Goal: Information Seeking & Learning: Learn about a topic

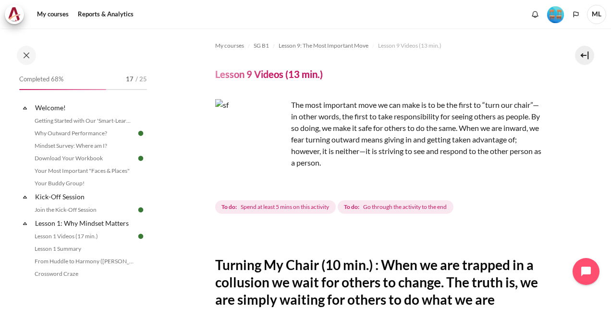
scroll to position [445, 0]
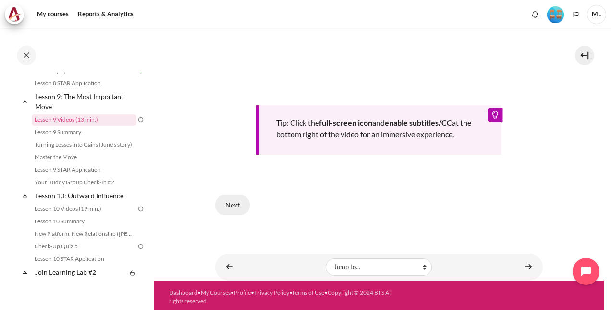
click at [238, 200] on button "Next" at bounding box center [232, 205] width 35 height 20
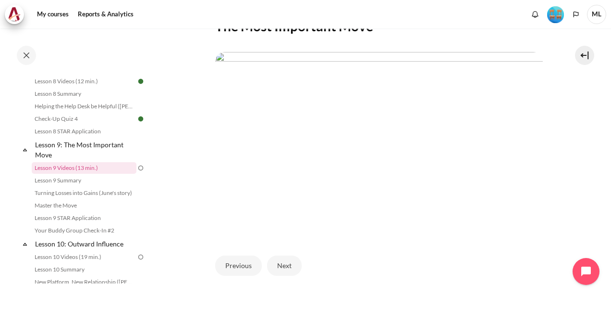
scroll to position [251, 0]
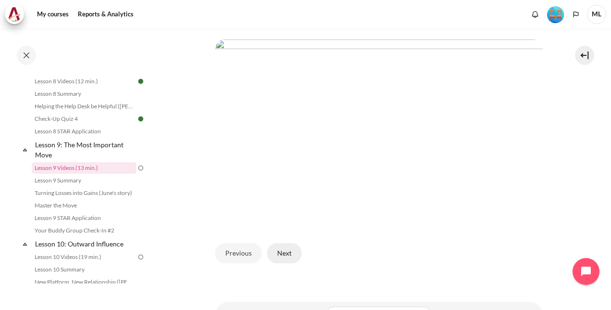
click at [285, 247] on button "Next" at bounding box center [284, 253] width 35 height 20
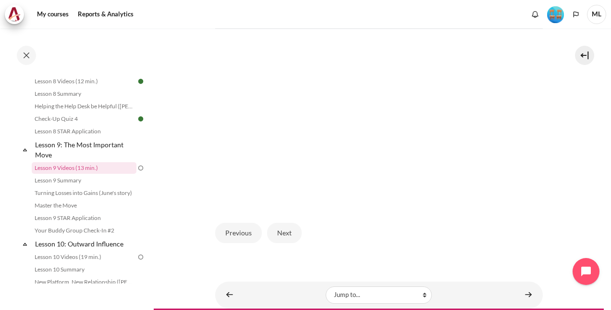
scroll to position [299, 0]
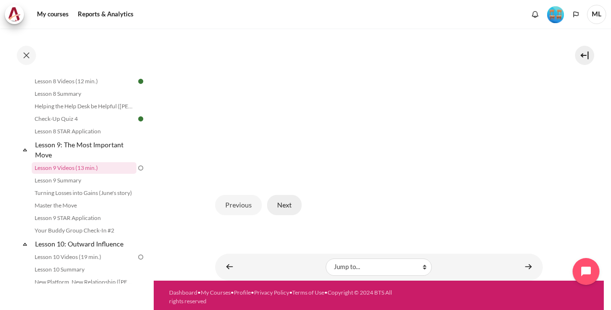
click at [292, 206] on button "Next" at bounding box center [284, 205] width 35 height 20
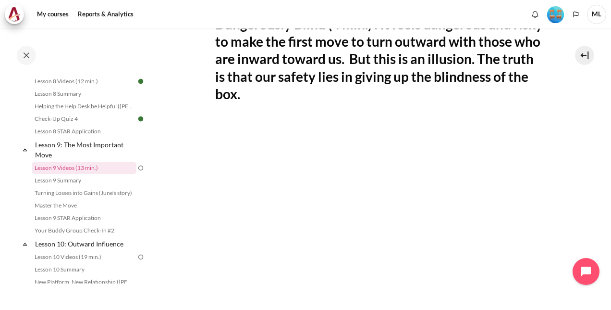
scroll to position [433, 0]
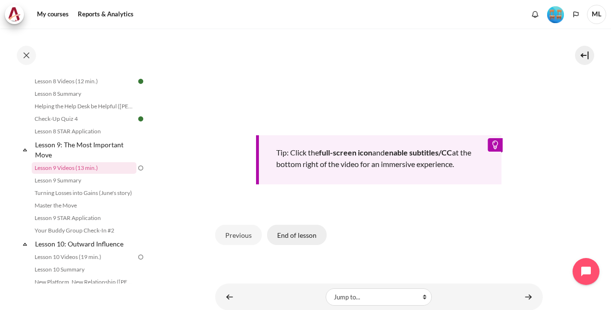
click at [293, 231] on button "End of lesson" at bounding box center [297, 234] width 60 height 20
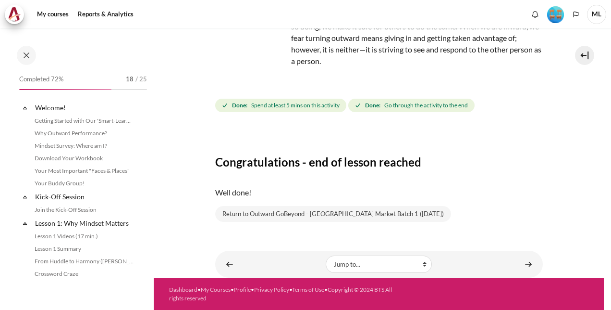
scroll to position [736, 0]
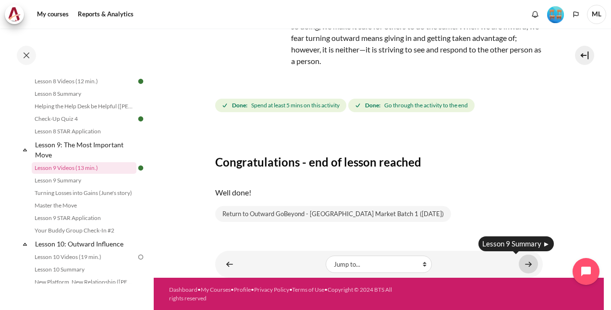
click at [522, 263] on link "Content" at bounding box center [528, 263] width 19 height 19
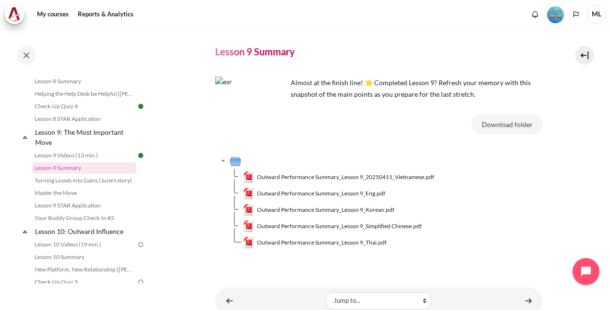
scroll to position [59, 0]
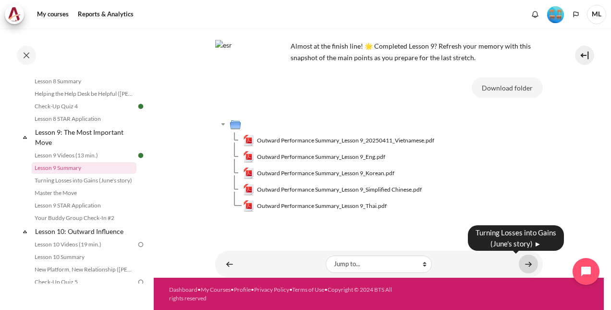
click at [522, 261] on link "Content" at bounding box center [528, 263] width 19 height 19
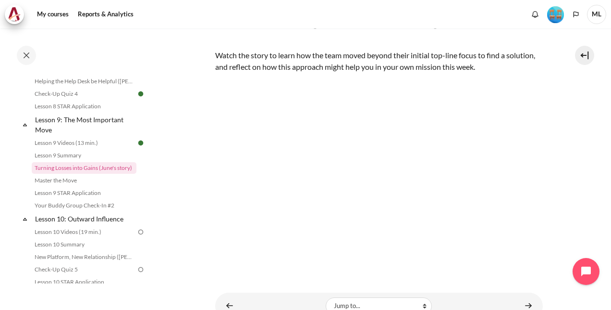
scroll to position [185, 0]
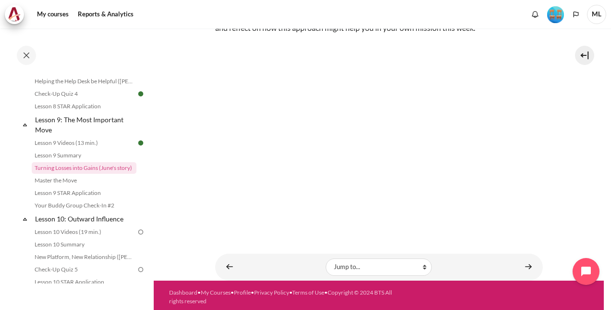
click at [576, 170] on section "My courses SG B1 Lesson 9: The Most Important Move Turning Losses into Gains (J…" at bounding box center [379, 62] width 450 height 436
click at [594, 200] on section "My courses SG B1 Lesson 9: The Most Important Move Turning Losses into Gains (J…" at bounding box center [379, 62] width 450 height 436
click at [509, 245] on div "My courses SG B1 Lesson 9: The Most Important Move Turning Losses into Gains (J…" at bounding box center [379, 62] width 328 height 436
click at [525, 264] on link "Content" at bounding box center [528, 266] width 19 height 19
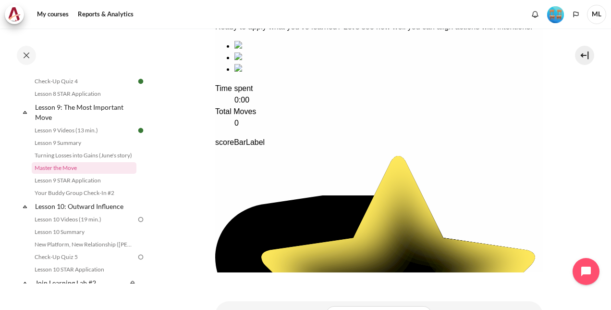
scroll to position [207, 0]
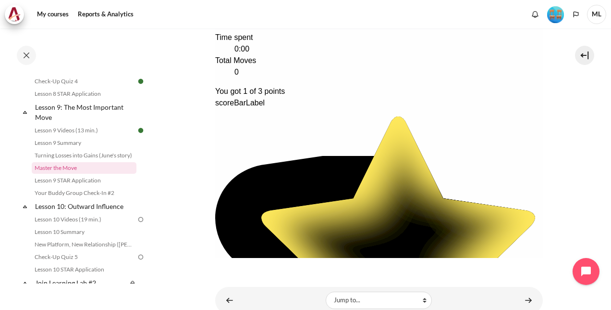
scroll to position [291, 0]
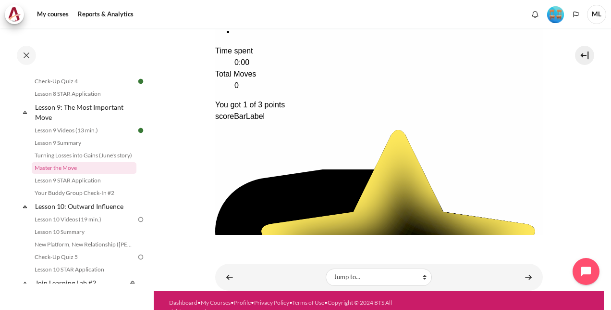
scroll to position [193, 0]
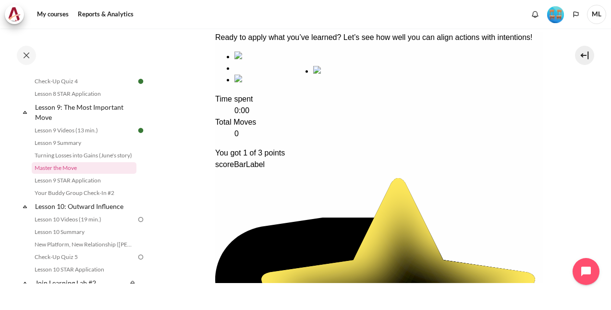
drag, startPoint x: 459, startPoint y: 127, endPoint x: 361, endPoint y: 116, distance: 98.7
drag, startPoint x: 332, startPoint y: 262, endPoint x: 353, endPoint y: 250, distance: 24.3
drag, startPoint x: 370, startPoint y: 141, endPoint x: 260, endPoint y: 139, distance: 110.1
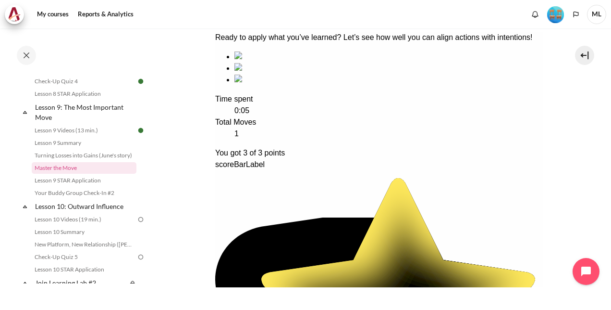
scroll to position [259, 0]
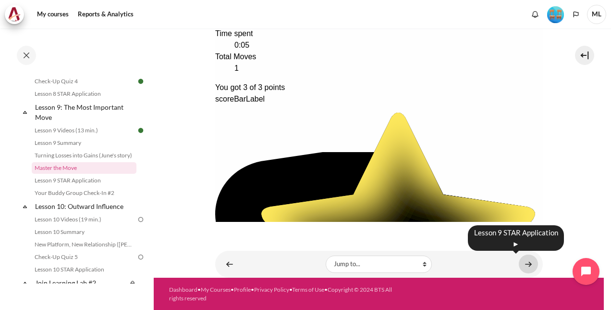
drag, startPoint x: 520, startPoint y: 260, endPoint x: 520, endPoint y: 255, distance: 5.3
click at [520, 260] on link "Content" at bounding box center [528, 263] width 19 height 19
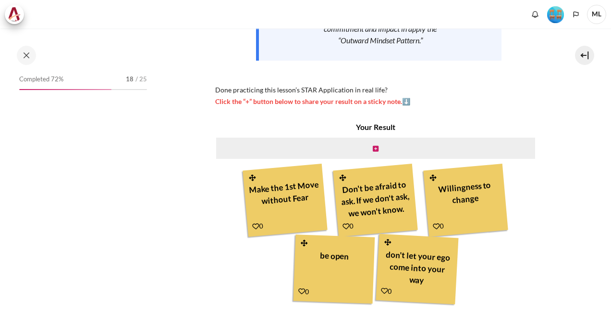
scroll to position [279, 0]
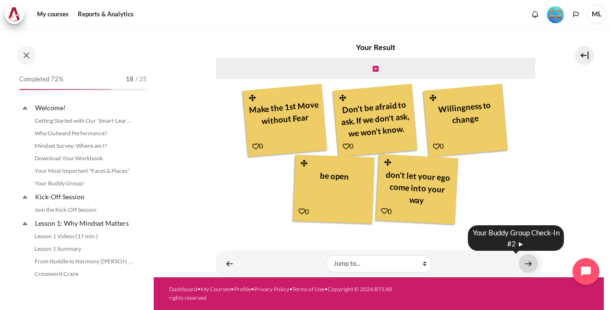
click at [523, 272] on link "Content" at bounding box center [528, 263] width 19 height 19
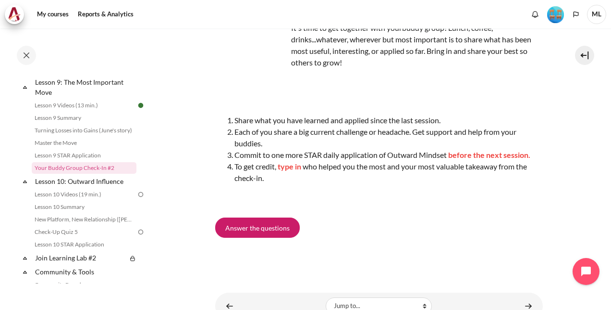
scroll to position [138, 0]
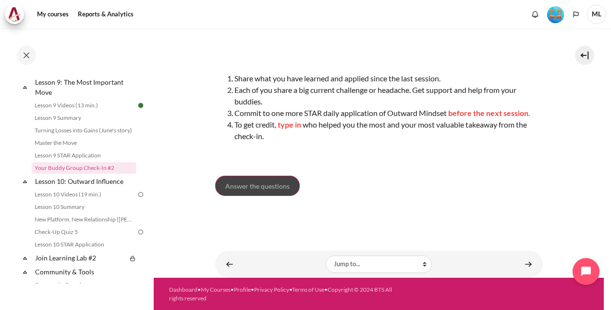
drag, startPoint x: 292, startPoint y: 182, endPoint x: 297, endPoint y: 179, distance: 5.6
click at [292, 182] on link "Answer the questions" at bounding box center [257, 185] width 85 height 20
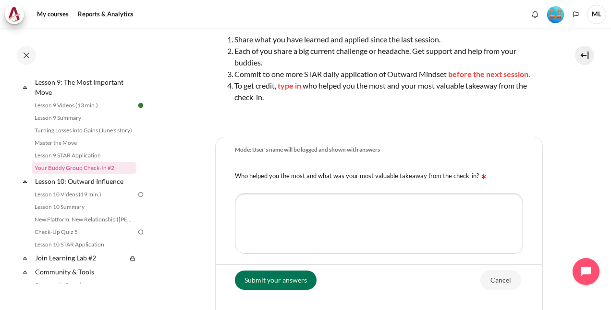
scroll to position [286, 0]
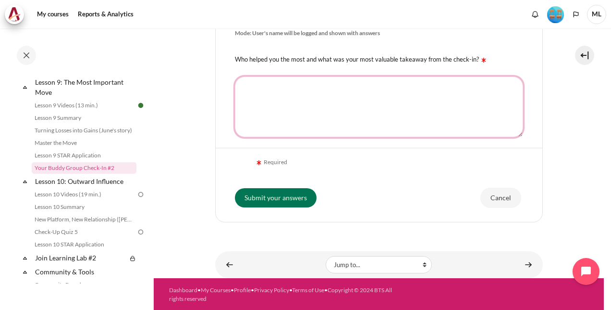
click at [422, 101] on textarea "Who helped you the most and what was your most valuable takeaway from the check…" at bounding box center [379, 106] width 288 height 61
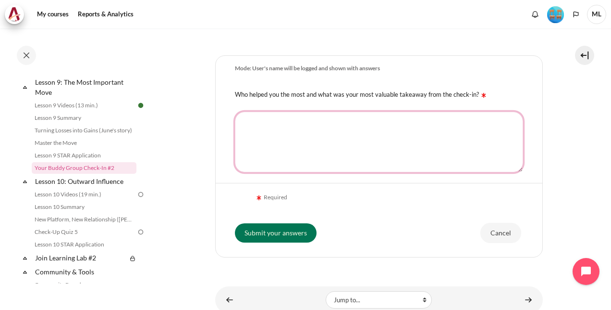
scroll to position [237, 0]
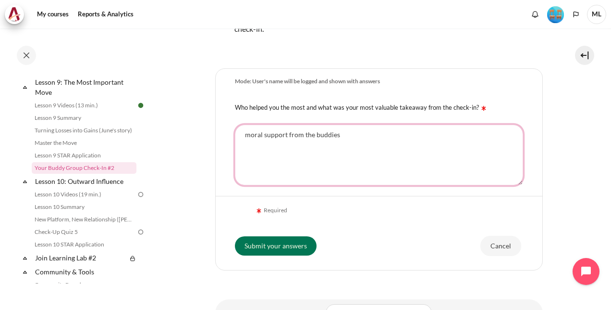
type textarea "moral support from the buddies"
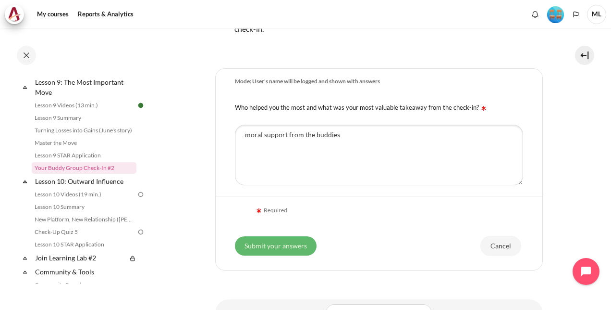
drag, startPoint x: 314, startPoint y: 234, endPoint x: 289, endPoint y: 241, distance: 25.6
click at [313, 235] on div "Submit your answers Cancel" at bounding box center [379, 246] width 288 height 22
click at [289, 241] on input "Submit your answers" at bounding box center [276, 245] width 82 height 19
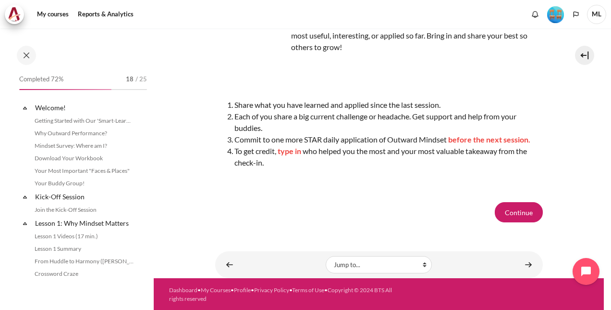
scroll to position [799, 0]
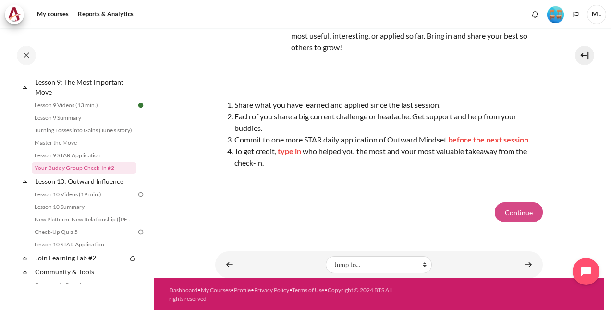
click at [522, 214] on button "Continue" at bounding box center [519, 212] width 48 height 20
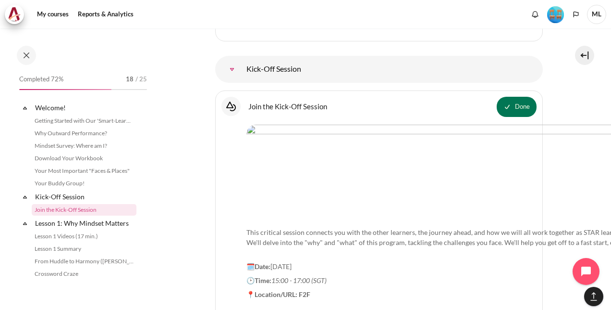
scroll to position [1036, 0]
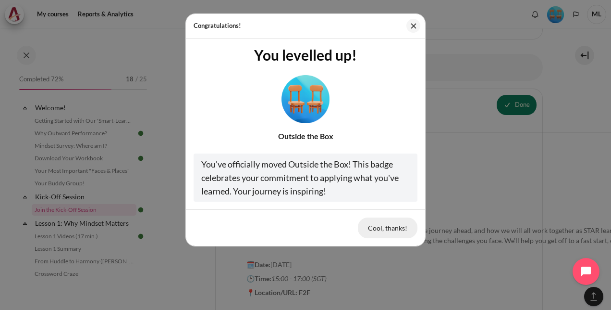
click at [390, 230] on button "Cool, thanks!" at bounding box center [388, 227] width 60 height 20
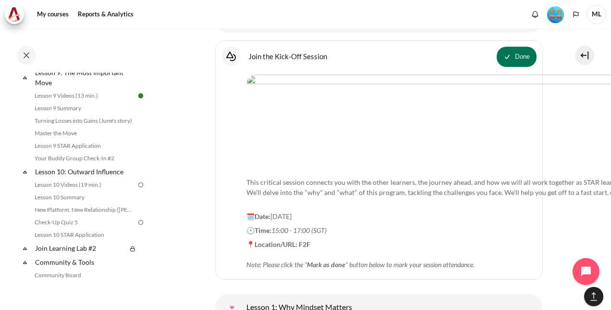
scroll to position [826, 0]
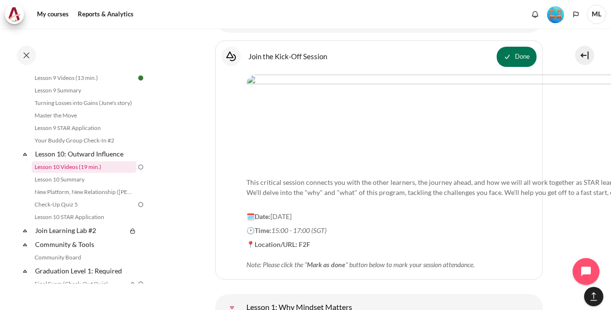
click at [67, 173] on link "Lesson 10 Videos (19 min.)" at bounding box center [84, 167] width 105 height 12
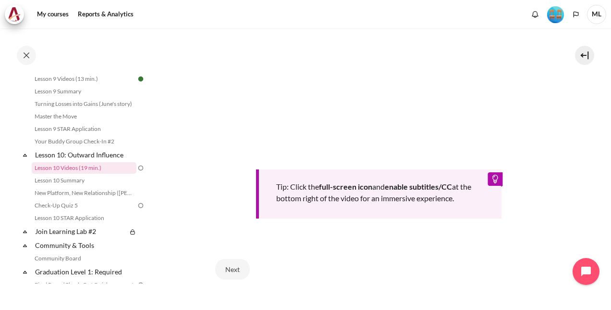
scroll to position [405, 0]
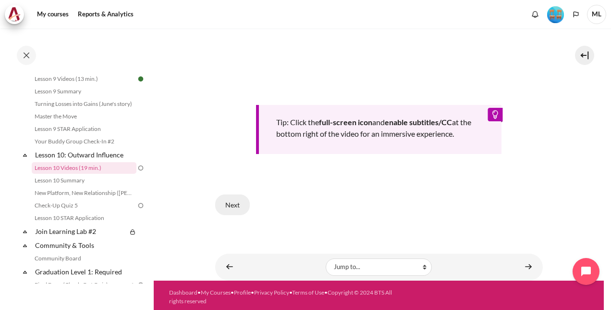
click at [226, 204] on button "Next" at bounding box center [232, 204] width 35 height 20
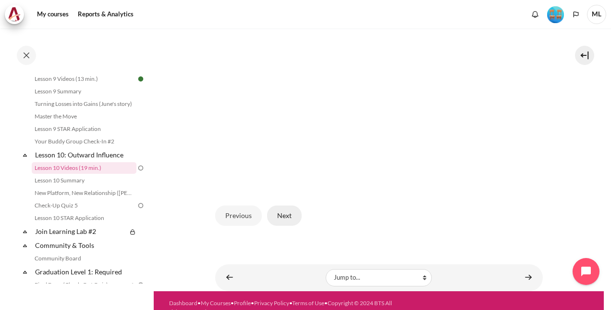
scroll to position [276, 0]
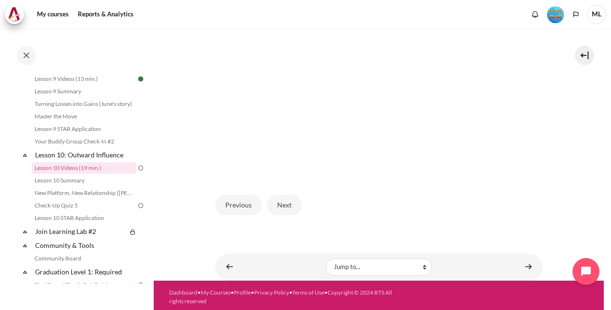
drag, startPoint x: 280, startPoint y: 205, endPoint x: 370, endPoint y: 194, distance: 90.6
click at [287, 202] on button "Next" at bounding box center [284, 205] width 35 height 20
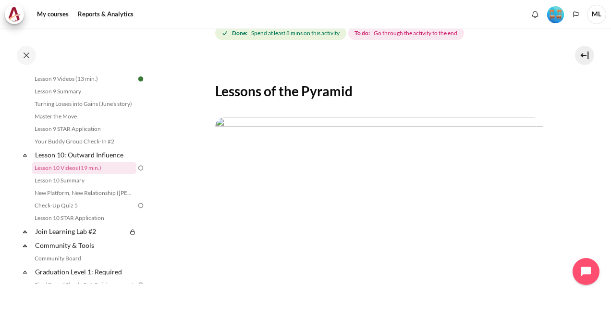
scroll to position [84, 0]
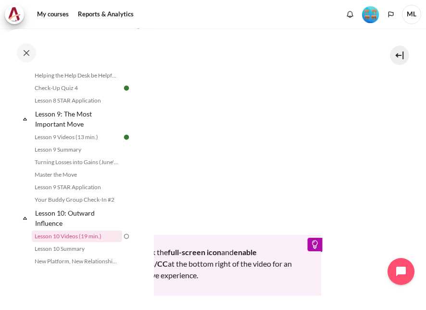
scroll to position [876, 0]
